Goal: Find contact information: Find contact information

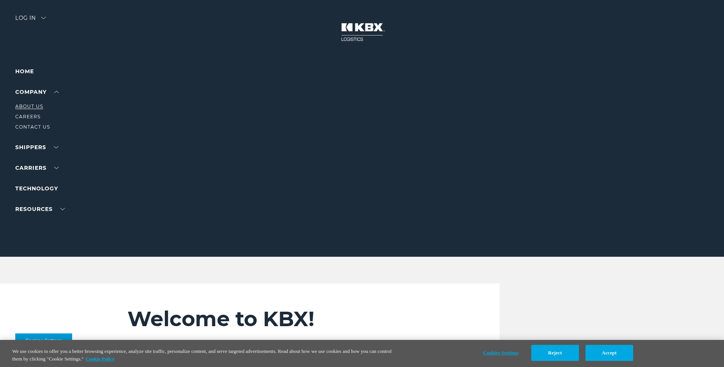
click at [32, 107] on link "About Us" at bounding box center [29, 106] width 28 height 6
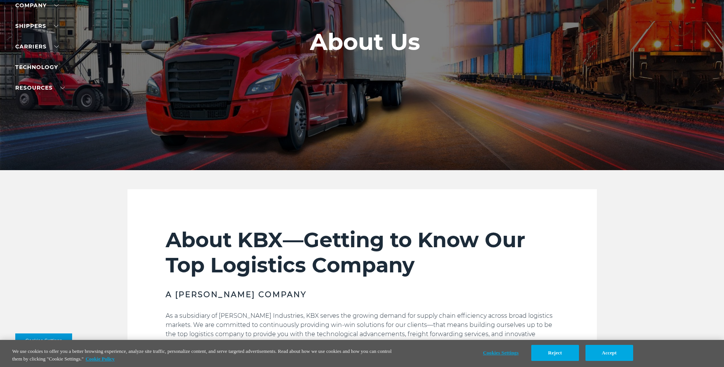
scroll to position [31, 0]
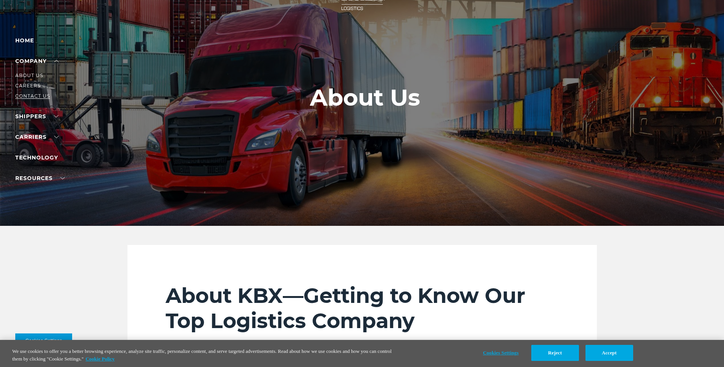
click at [37, 97] on link "Contact Us" at bounding box center [32, 96] width 35 height 6
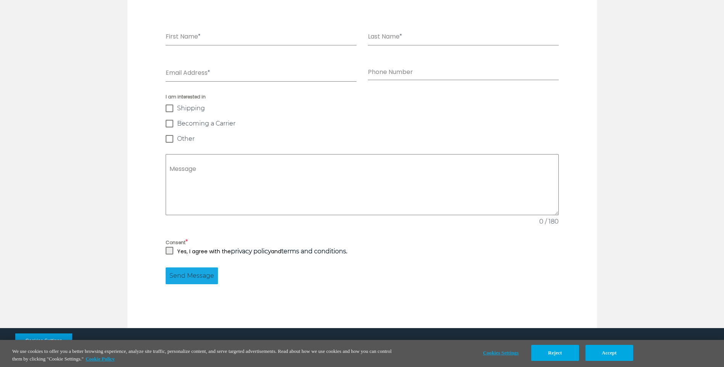
scroll to position [611, 0]
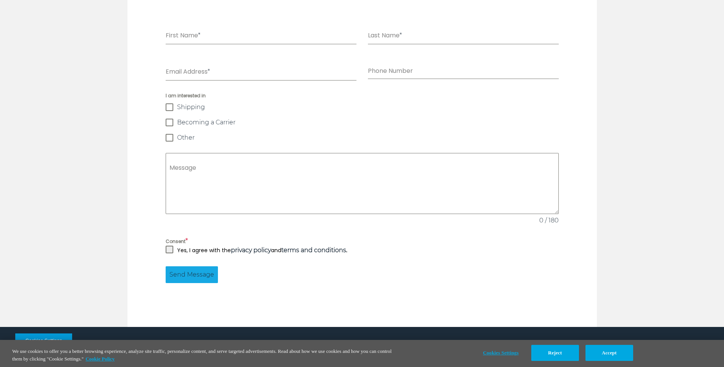
click at [308, 132] on div "I am interested in Shipping Becoming a Carrier Other" at bounding box center [362, 117] width 393 height 50
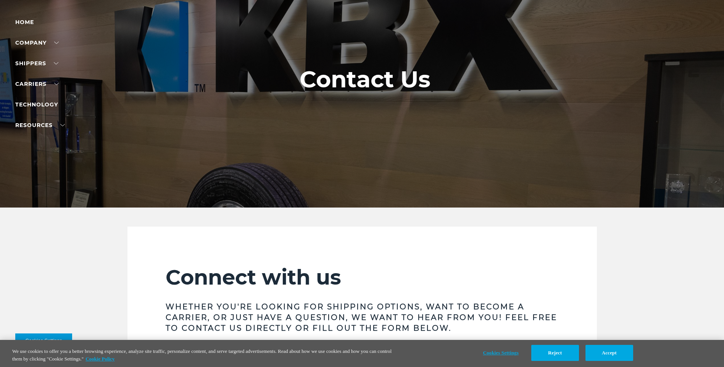
scroll to position [0, 0]
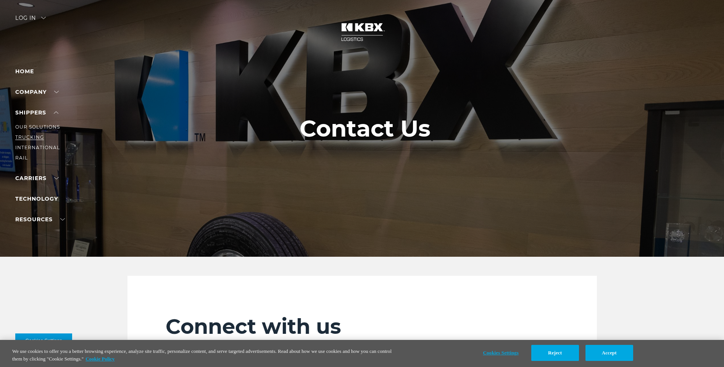
click at [33, 135] on link "Trucking" at bounding box center [29, 137] width 29 height 6
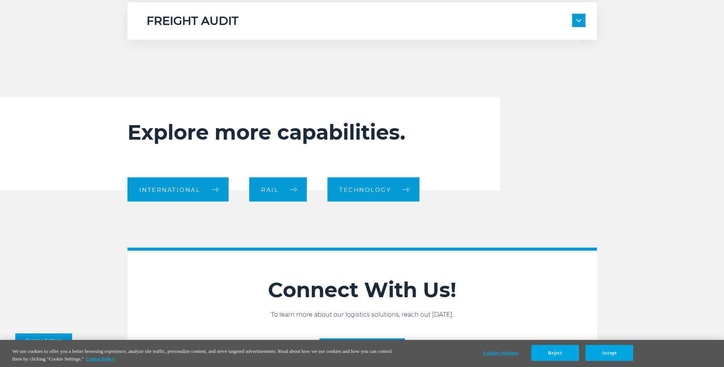
scroll to position [763, 0]
